Goal: Task Accomplishment & Management: Use online tool/utility

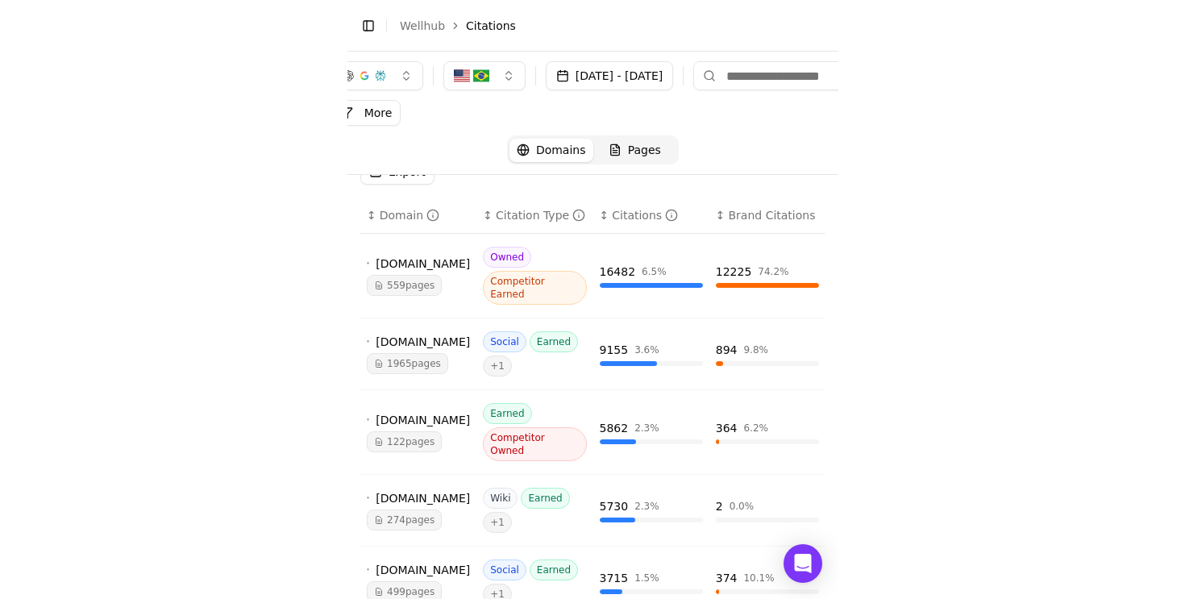
scroll to position [127, 0]
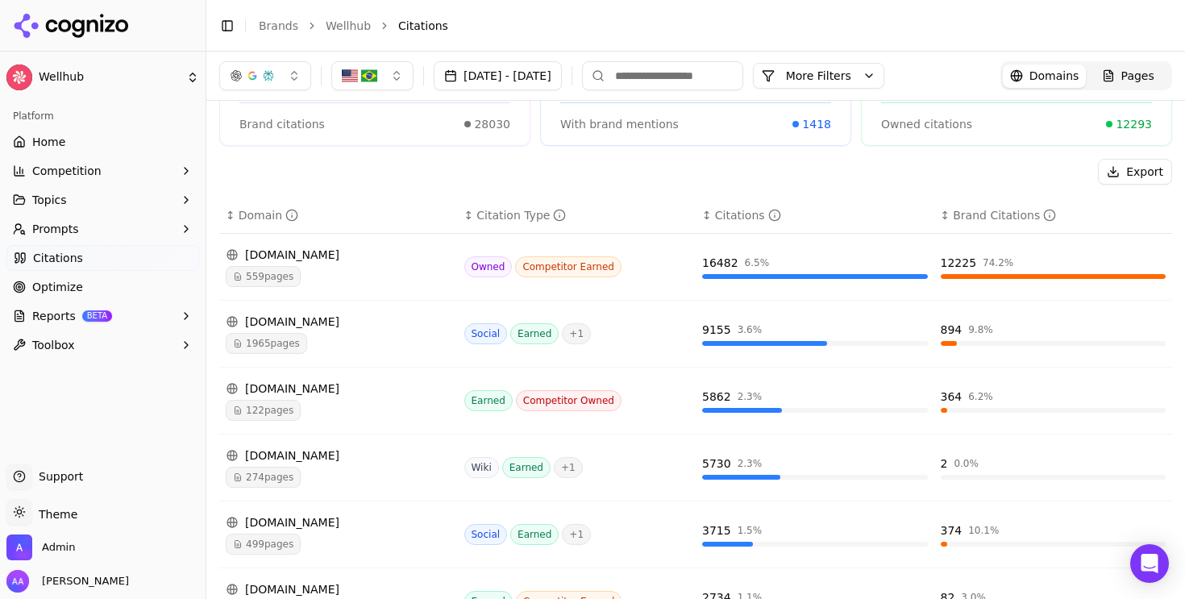
click at [264, 30] on link "Brands" at bounding box center [279, 25] width 40 height 13
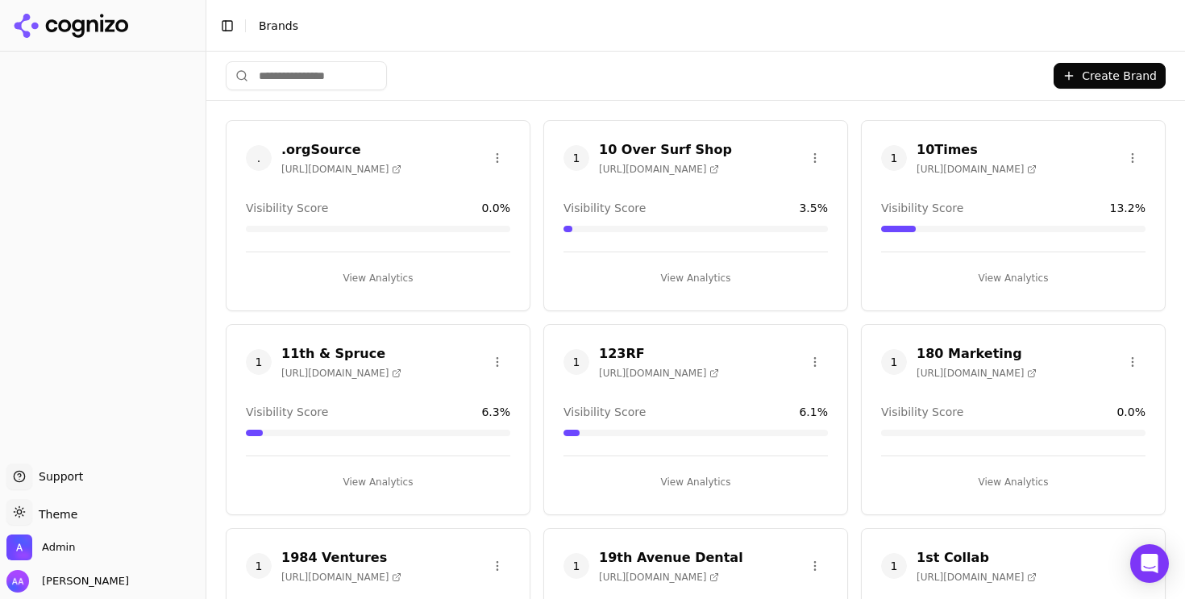
click at [300, 71] on html "Support Support Toggle theme Theme Admin Alp Aysan Toggle Sidebar Brands Create…" at bounding box center [592, 299] width 1185 height 599
click at [302, 72] on html "Support Support Toggle theme Theme Admin Alp Aysan Toggle Sidebar Brands Create…" at bounding box center [592, 299] width 1185 height 599
click at [309, 75] on html "Support Support Toggle theme Theme Admin Alp Aysan Toggle Sidebar Brands Create…" at bounding box center [592, 299] width 1185 height 599
click at [318, 73] on html "Support Support Toggle theme Theme Admin Alp Aysan Toggle Sidebar Brands Create…" at bounding box center [592, 299] width 1185 height 599
click at [318, 73] on input "search" at bounding box center [306, 75] width 161 height 29
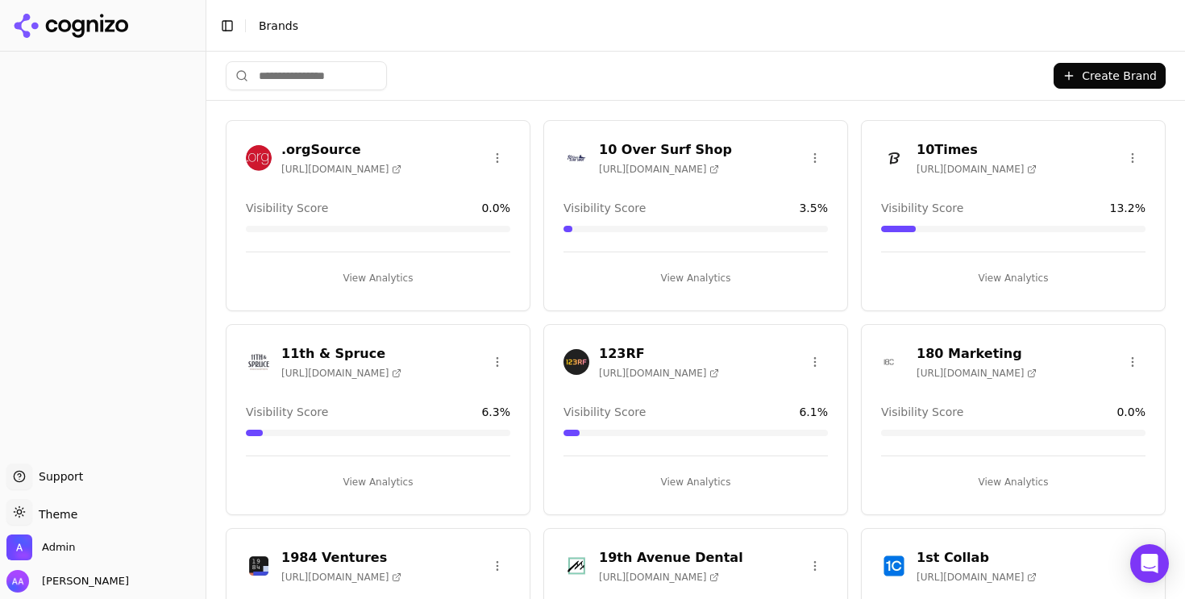
click at [318, 73] on input "search" at bounding box center [306, 75] width 161 height 29
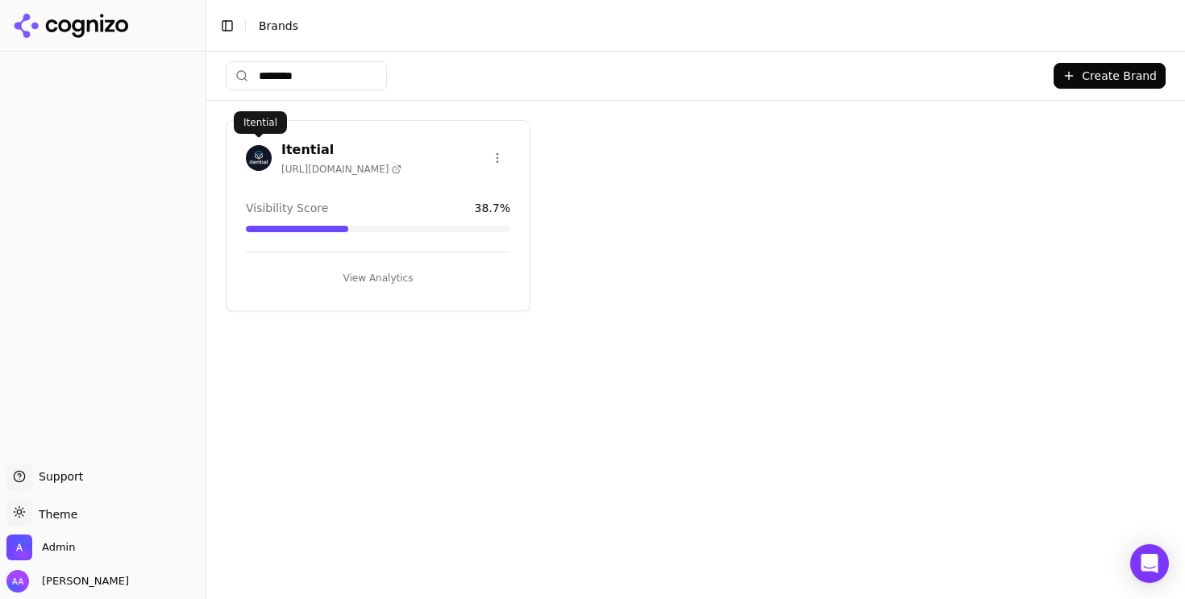
type input "********"
click at [266, 169] on div "Itential https://itential.com" at bounding box center [324, 157] width 156 height 35
click at [261, 160] on img at bounding box center [259, 158] width 26 height 26
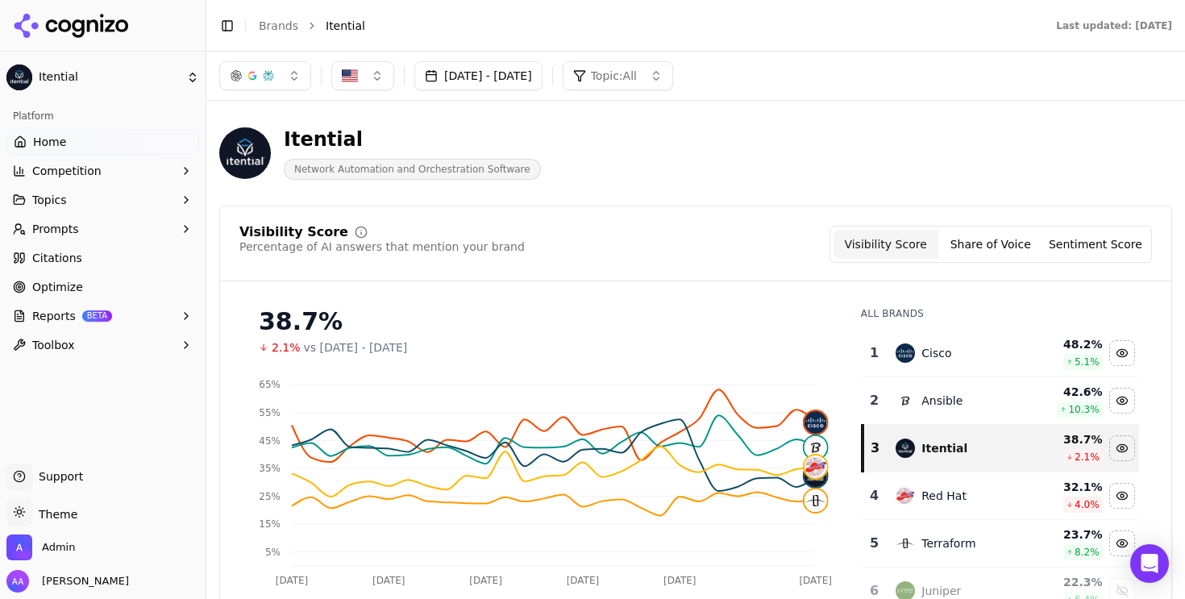
click at [96, 289] on link "Optimize" at bounding box center [102, 287] width 193 height 26
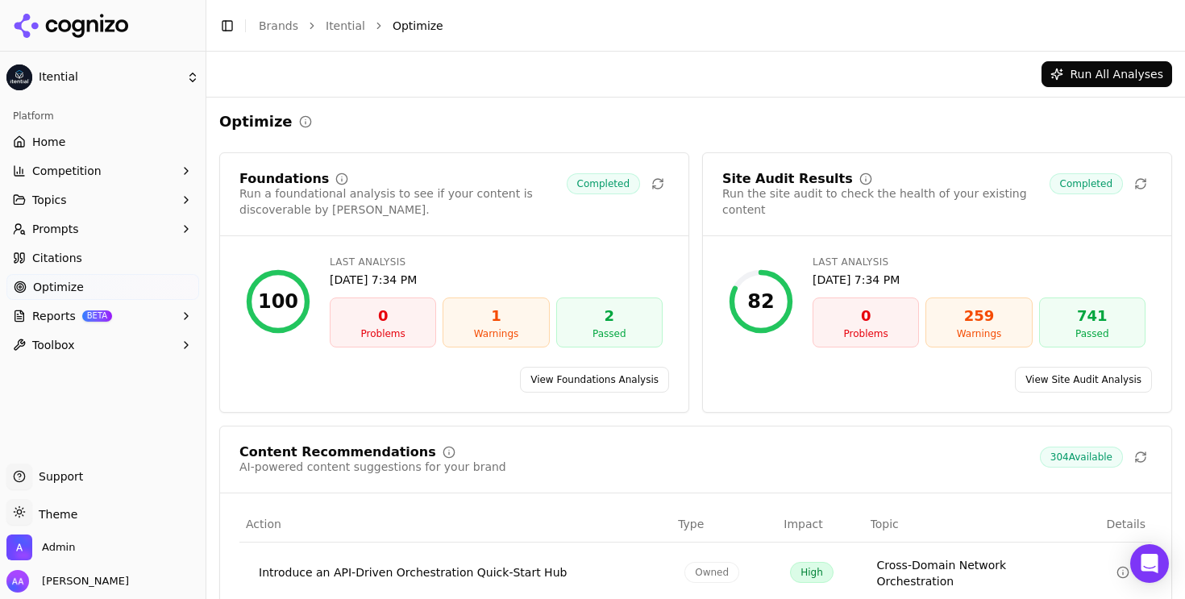
scroll to position [322, 0]
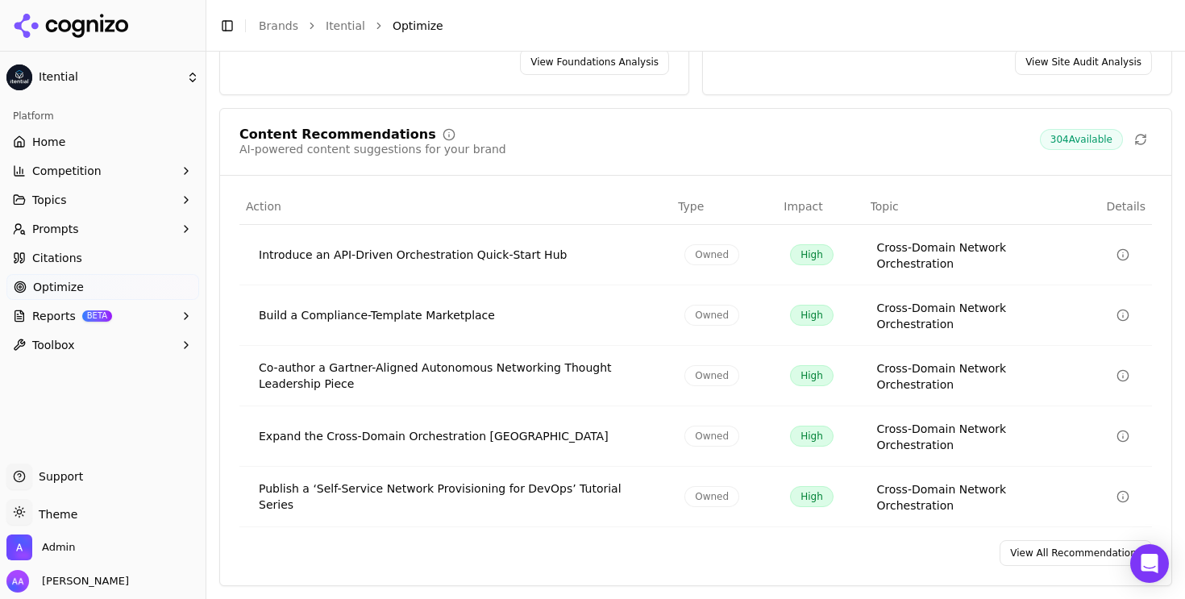
click at [490, 552] on link "View All Recommendations" at bounding box center [1076, 553] width 152 height 26
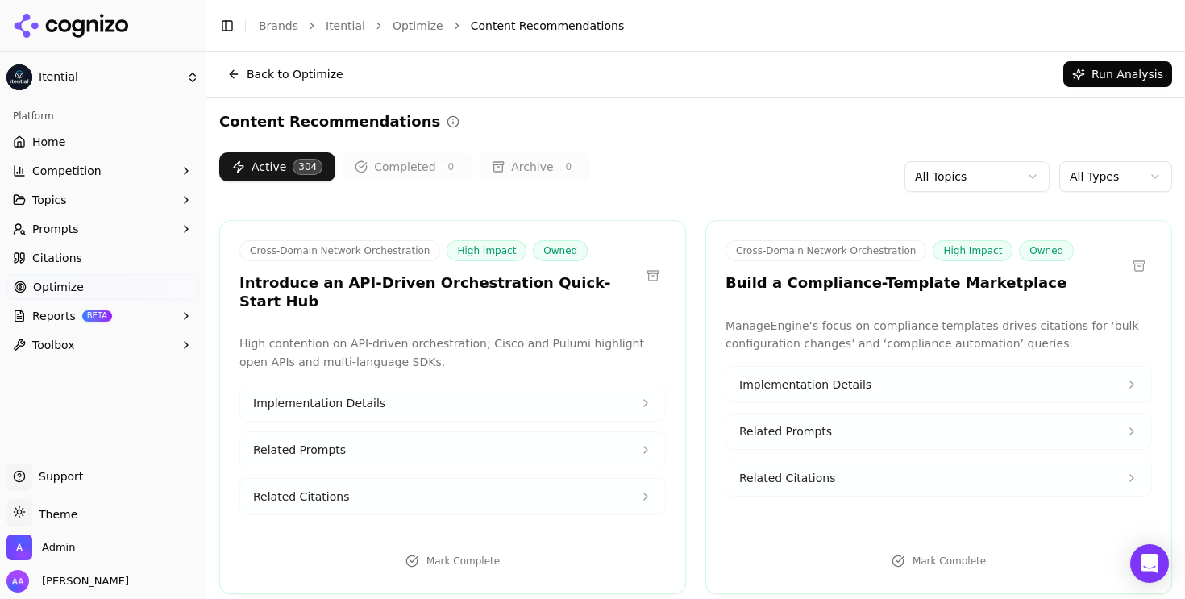
click at [490, 182] on html "Itential Platform Home Competition Topics Prompts Citations Optimize Reports BE…" at bounding box center [592, 299] width 1185 height 599
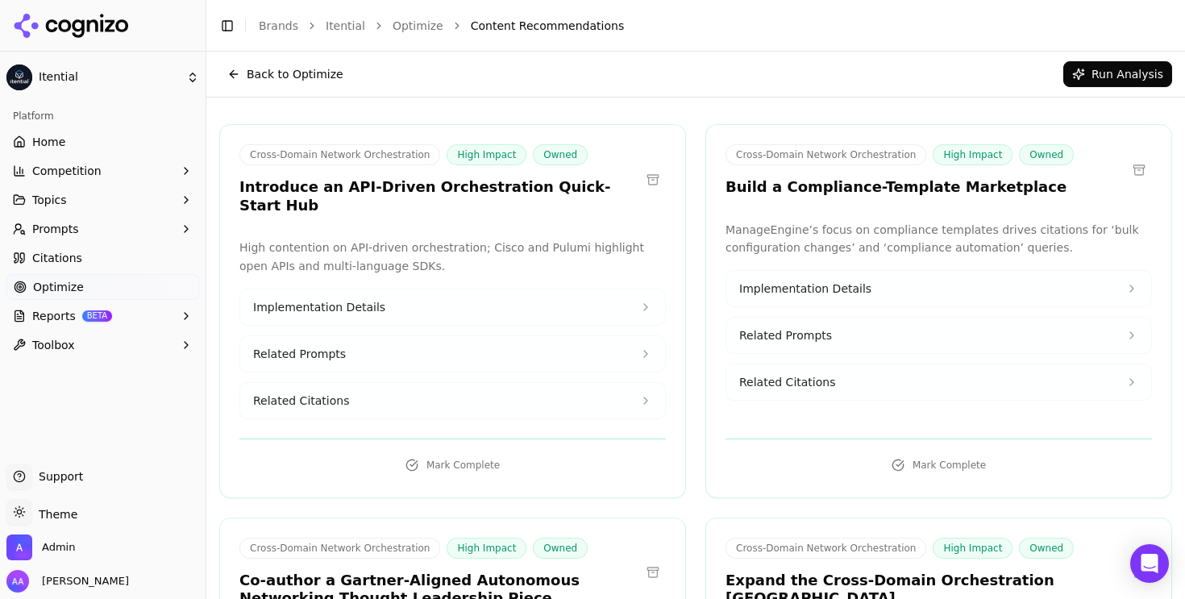
scroll to position [82, 0]
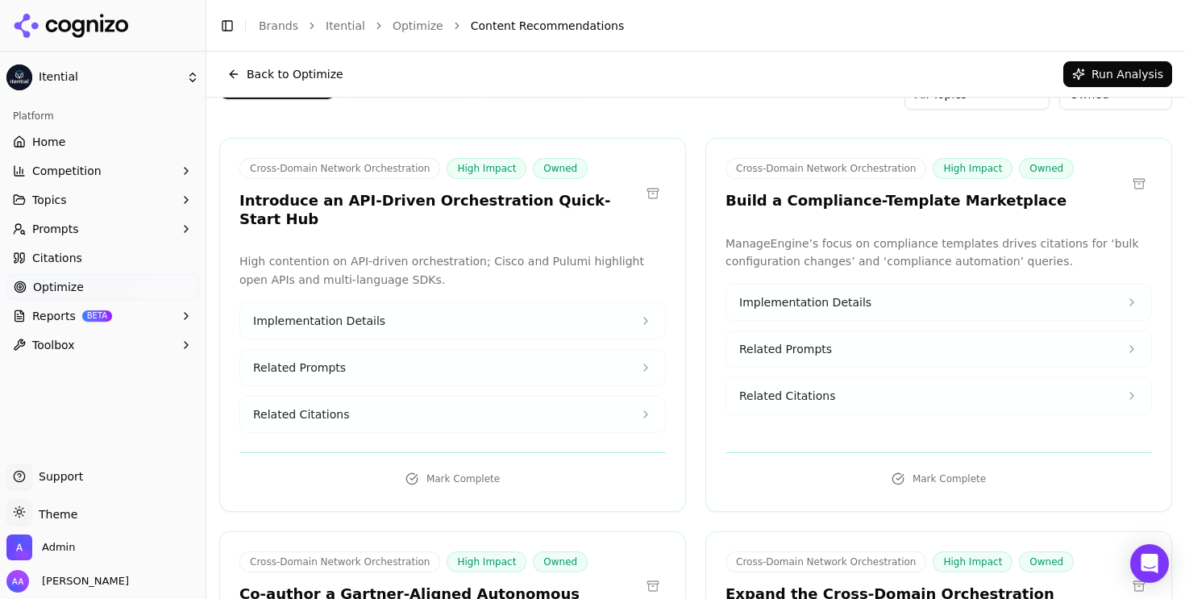
click at [386, 202] on h3 "Introduce an API-Driven Orchestration Quick-Start Hub" at bounding box center [439, 210] width 401 height 36
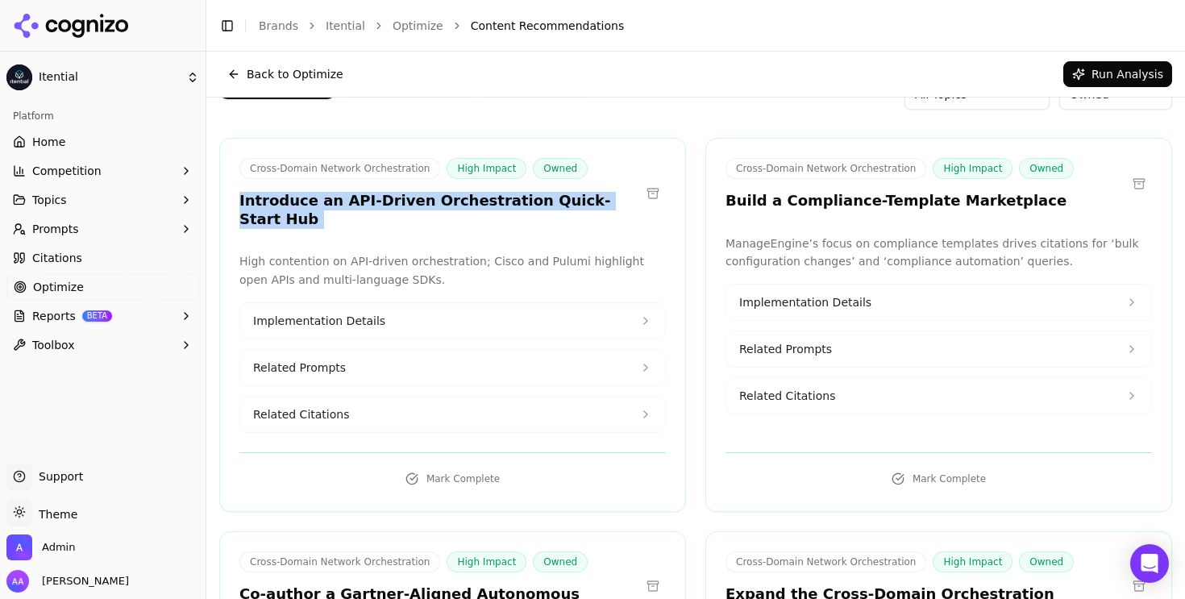
click at [386, 202] on h3 "Introduce an API-Driven Orchestration Quick-Start Hub" at bounding box center [439, 210] width 401 height 36
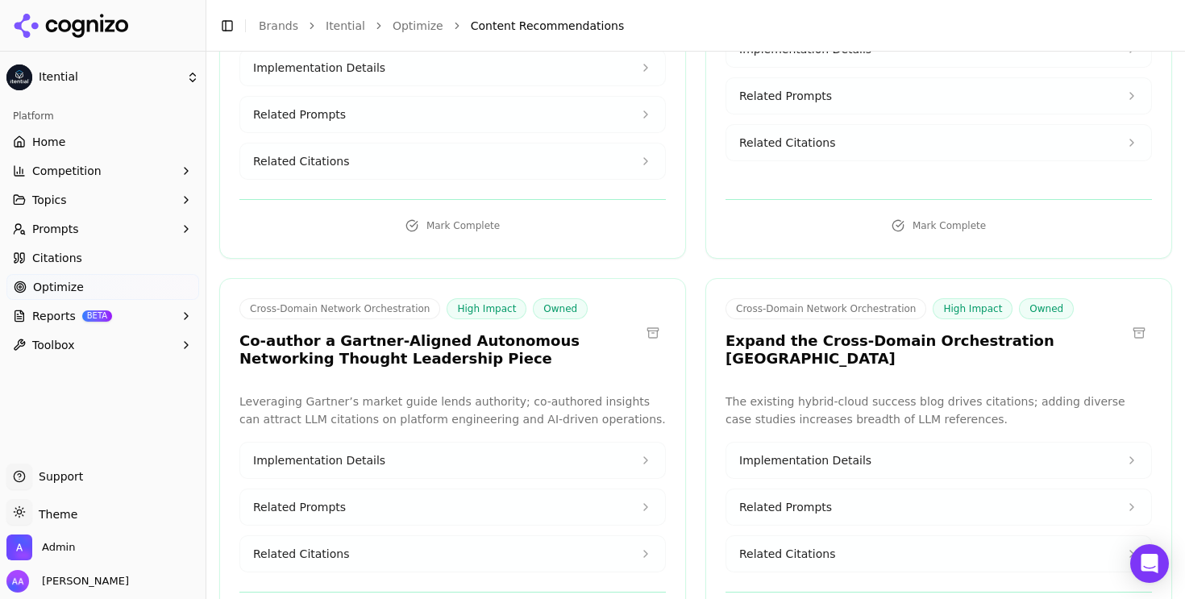
scroll to position [336, 0]
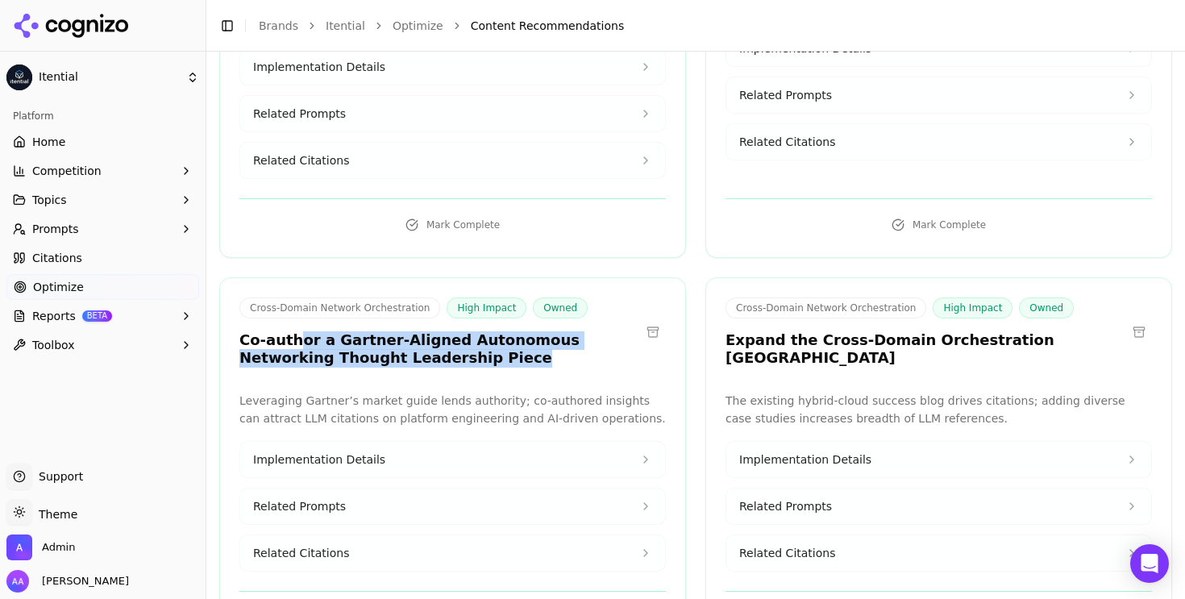
drag, startPoint x: 454, startPoint y: 355, endPoint x: 293, endPoint y: 328, distance: 162.6
click at [293, 328] on div "Cross-Domain Network Orchestration High Impact Owned Co-author a Gartner-Aligne…" at bounding box center [452, 464] width 467 height 374
click at [356, 344] on h3 "Co-author a Gartner-Aligned Autonomous Networking Thought Leadership Piece" at bounding box center [439, 349] width 401 height 36
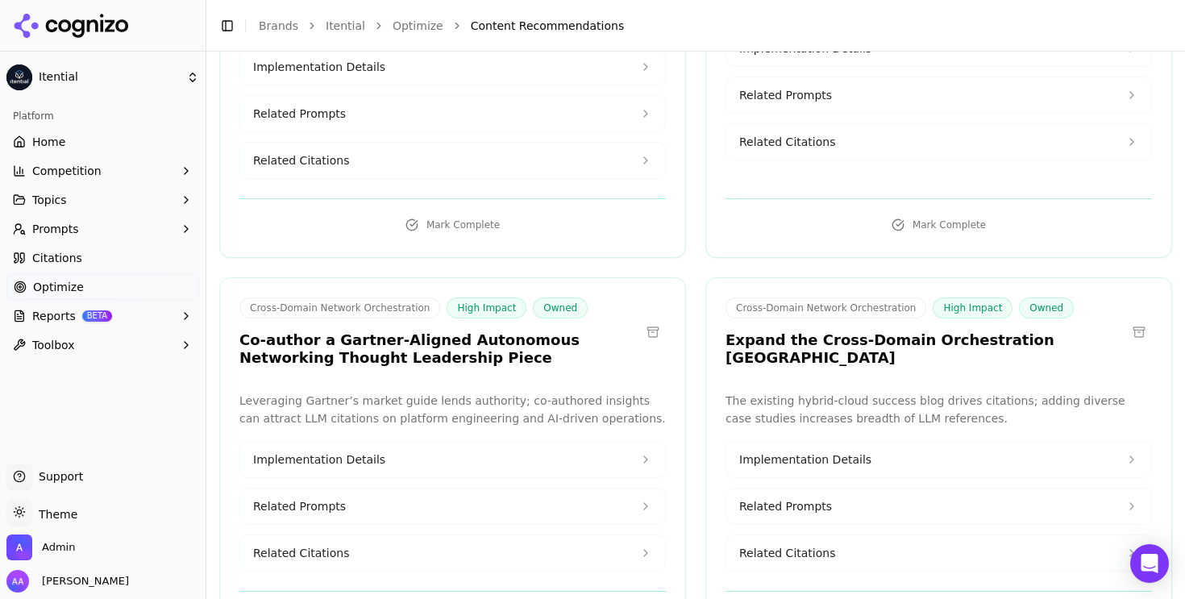
click at [51, 230] on span "Prompts" at bounding box center [55, 229] width 47 height 16
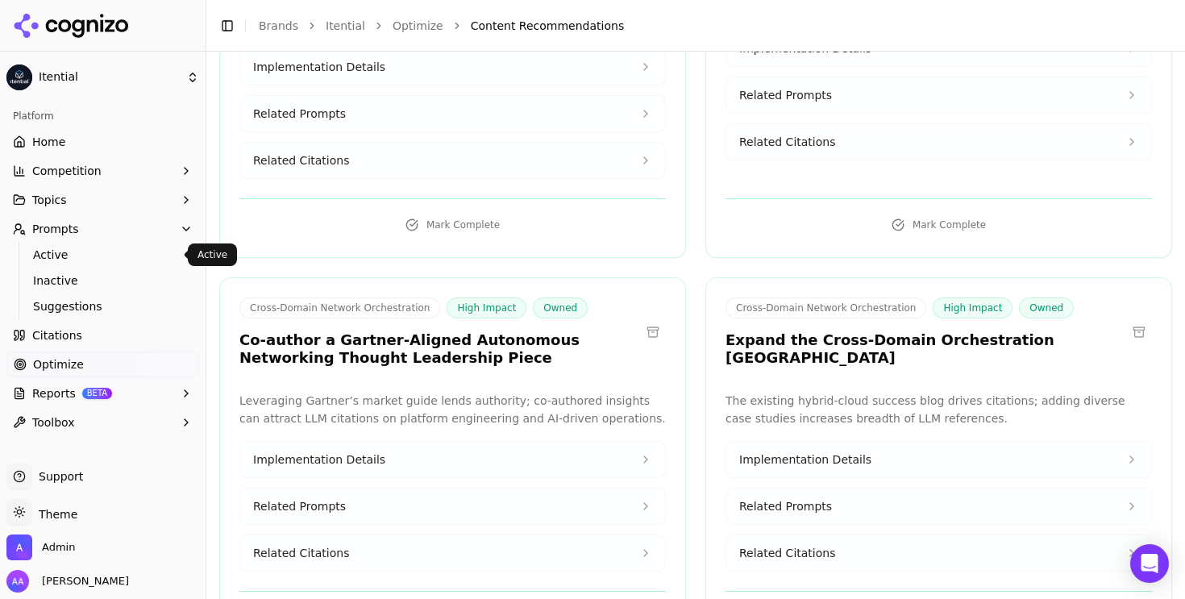
click at [65, 255] on span "Active" at bounding box center [103, 255] width 140 height 16
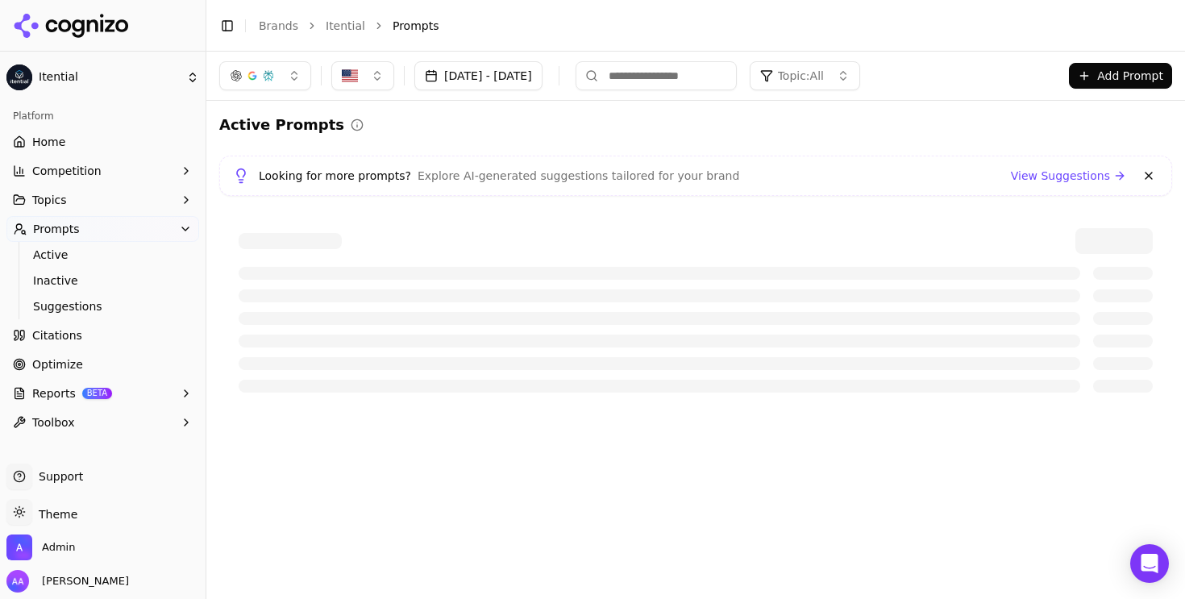
click at [490, 177] on button at bounding box center [1148, 175] width 19 height 19
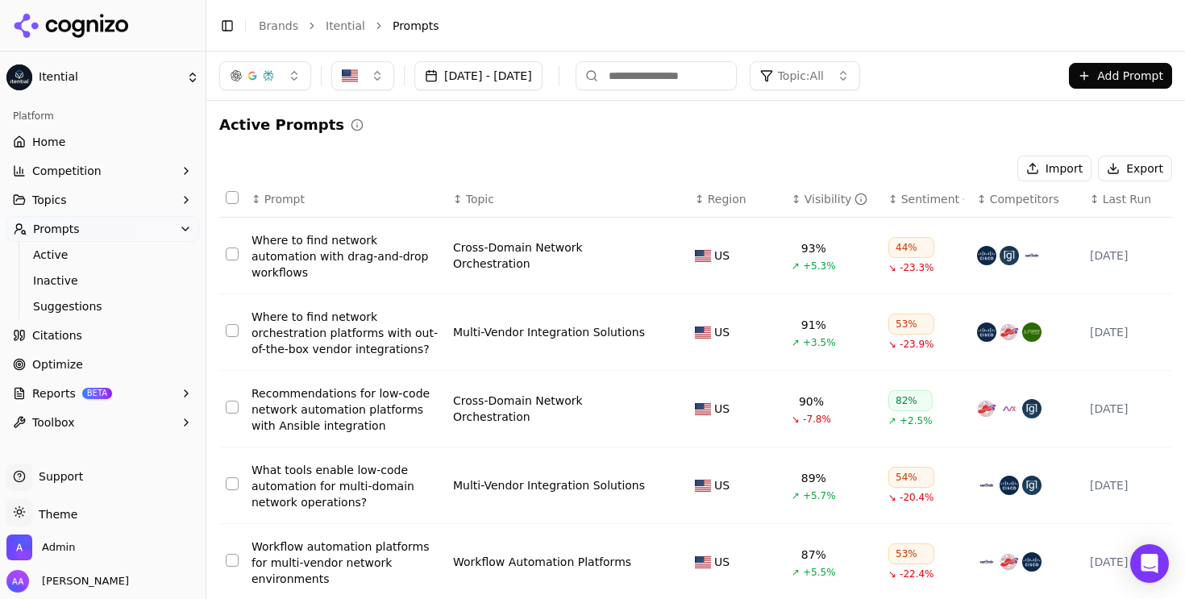
click at [490, 71] on span "Topic: All" at bounding box center [801, 76] width 46 height 16
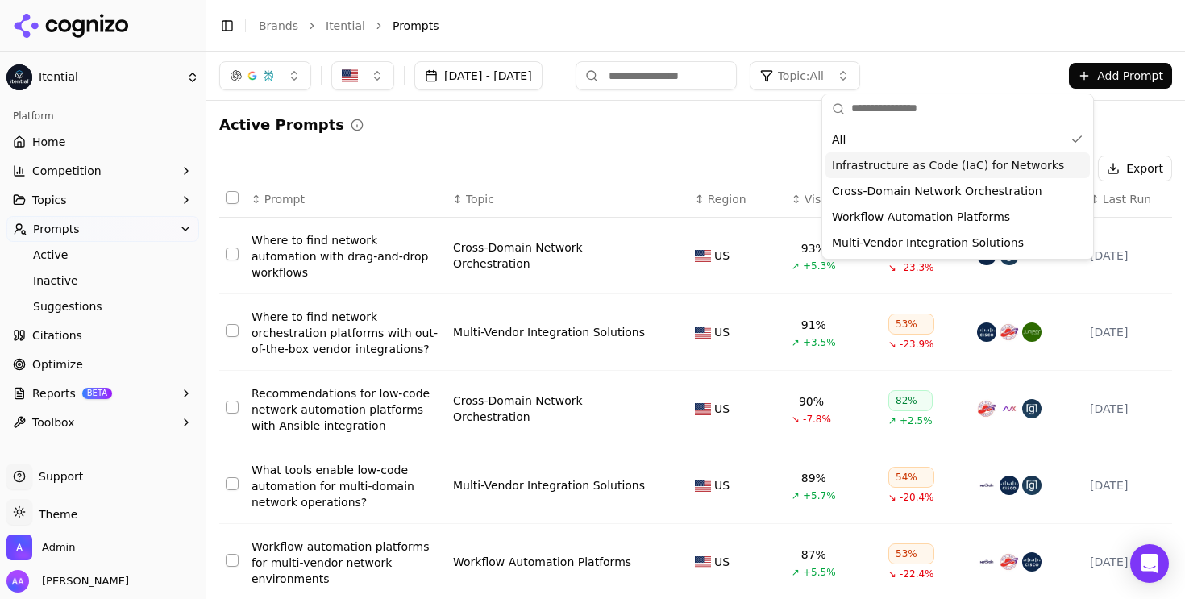
click at [490, 151] on div "Active Prompts Import Export ↕ Prompt ↕ Topic ↕ Region ↕ Visibility ↕ Sentiment…" at bounding box center [695, 562] width 953 height 896
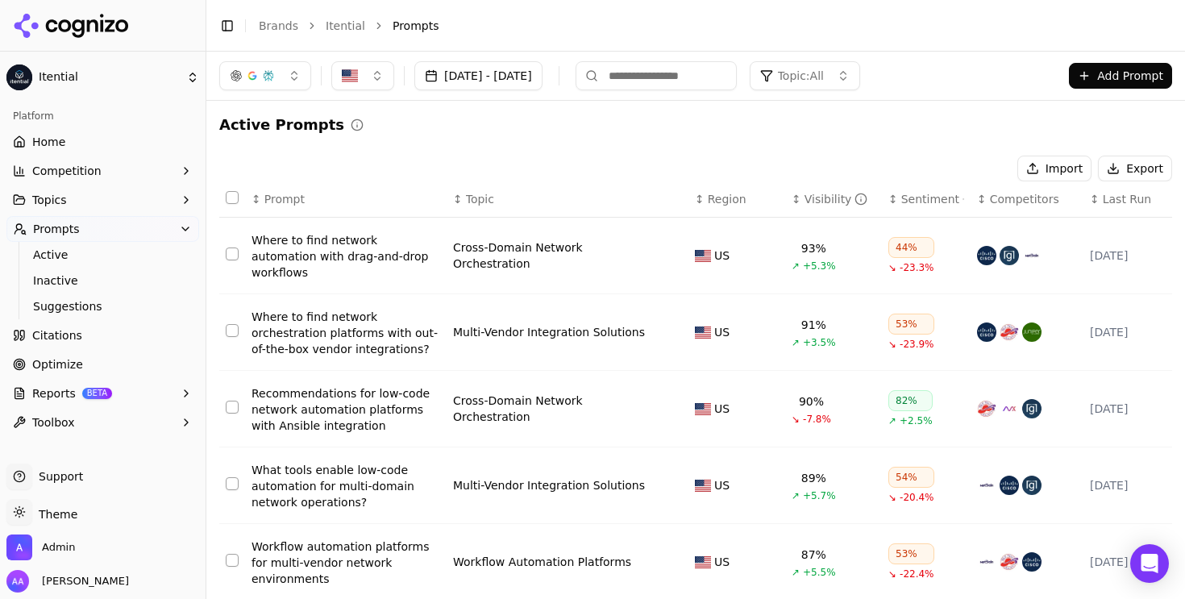
click at [87, 344] on link "Citations" at bounding box center [102, 335] width 193 height 26
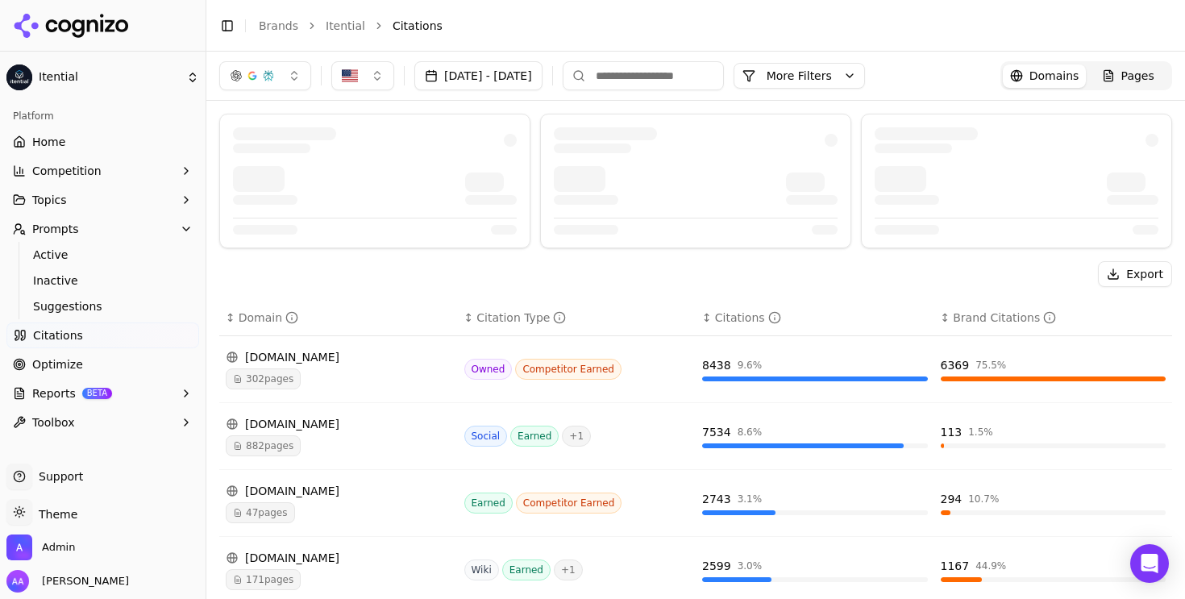
click at [117, 376] on link "Optimize" at bounding box center [102, 364] width 193 height 26
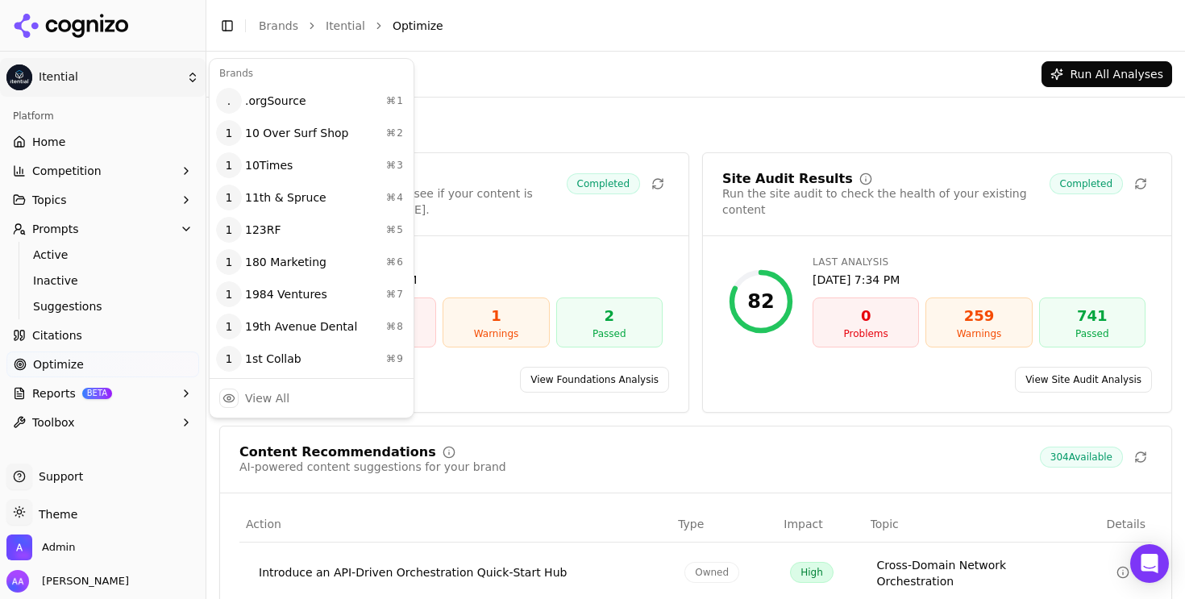
click at [92, 74] on html "Itential Platform Home Competition Topics Prompts Active Inactive Suggestions C…" at bounding box center [592, 299] width 1185 height 599
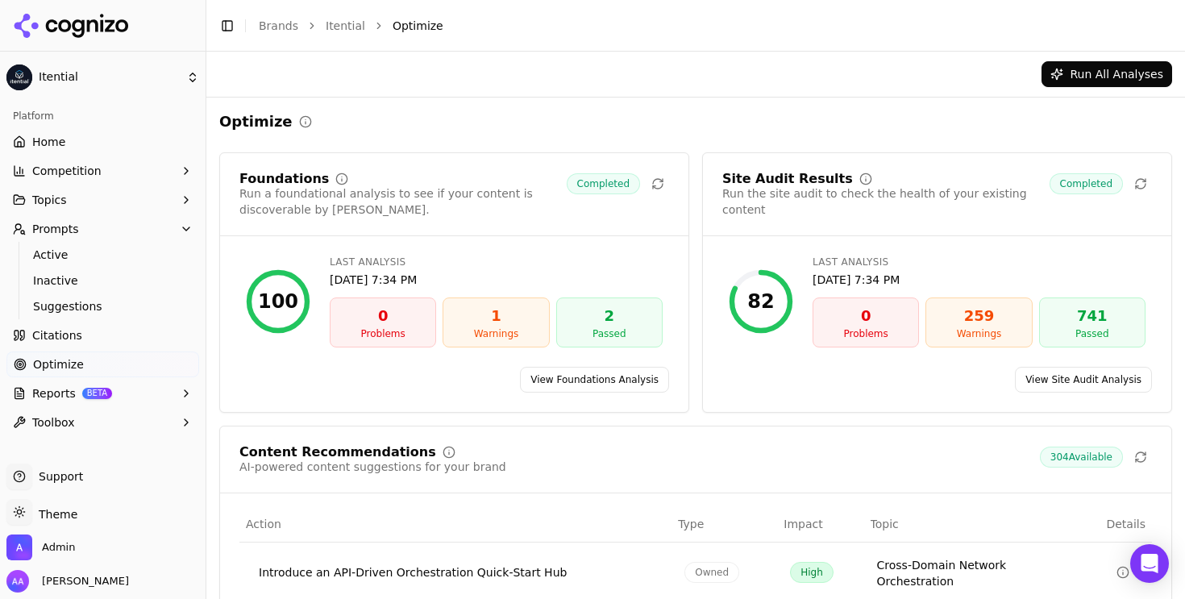
click at [417, 77] on div "Run All Analyses" at bounding box center [695, 74] width 953 height 26
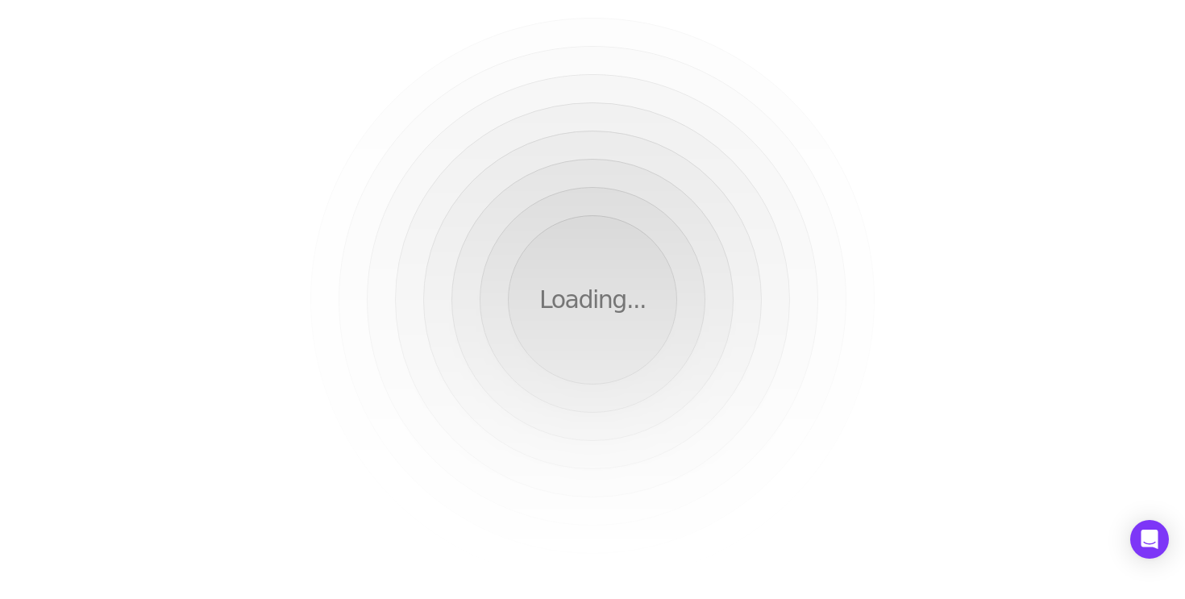
click at [496, 77] on div "Loading..." at bounding box center [592, 299] width 1185 height 599
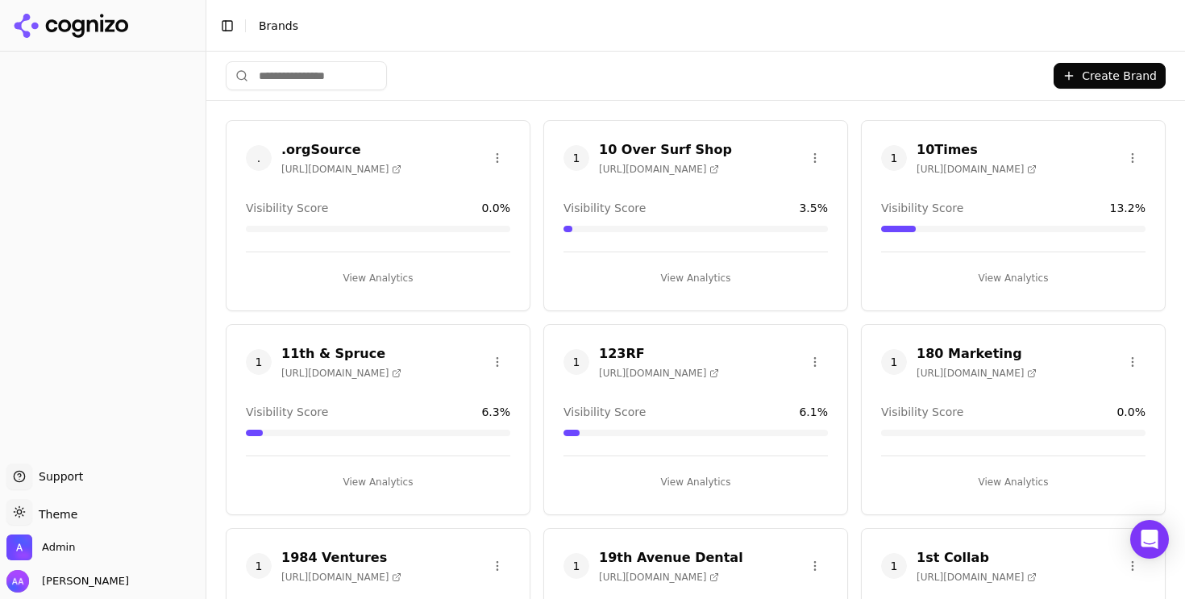
click at [527, 64] on div "Create Brand" at bounding box center [696, 76] width 940 height 48
click at [338, 77] on input "search" at bounding box center [306, 75] width 161 height 29
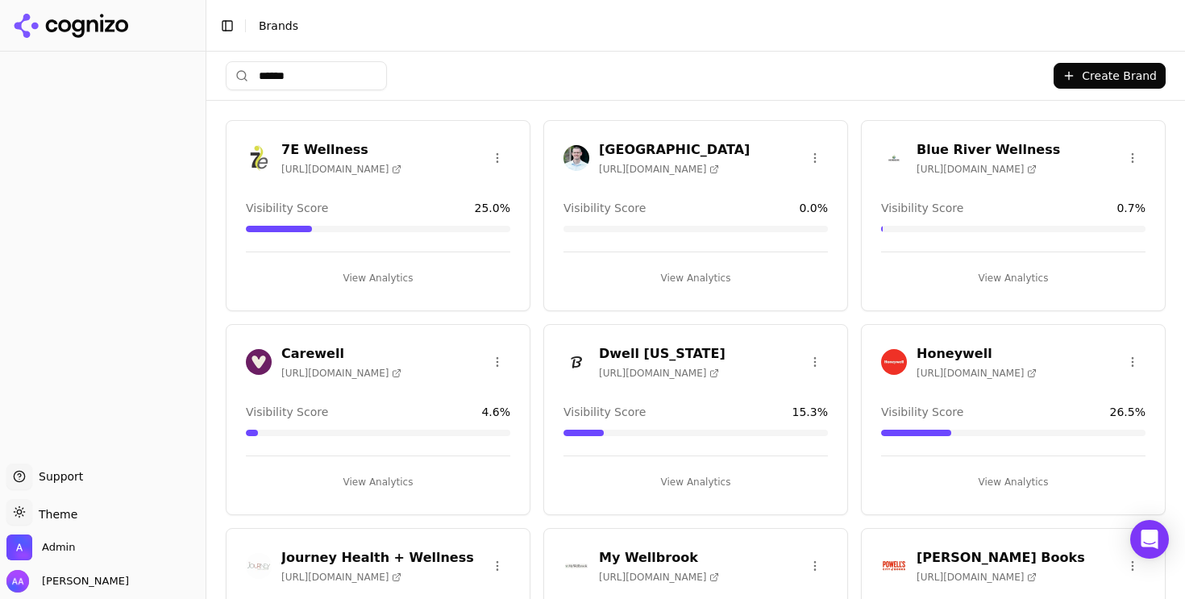
type input "*******"
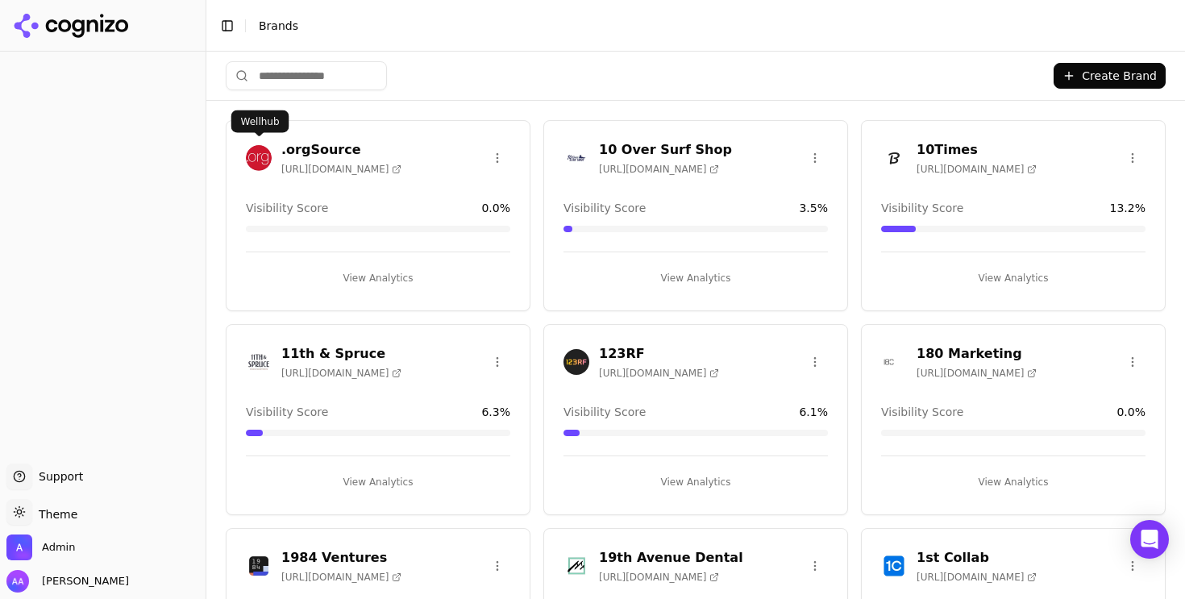
click at [856, 52] on div "Create Brand" at bounding box center [696, 76] width 940 height 48
click at [589, 69] on div "Create Brand" at bounding box center [696, 76] width 940 height 48
